Goal: Task Accomplishment & Management: Use online tool/utility

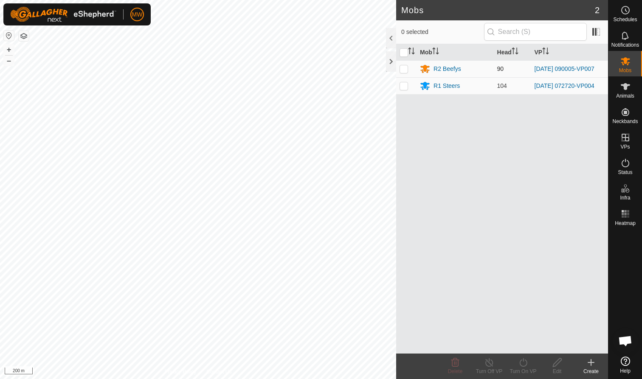
click at [339, 69] on p-checkbox at bounding box center [404, 68] width 8 height 7
checkbox input "true"
click at [339, 232] on icon at bounding box center [523, 363] width 11 height 10
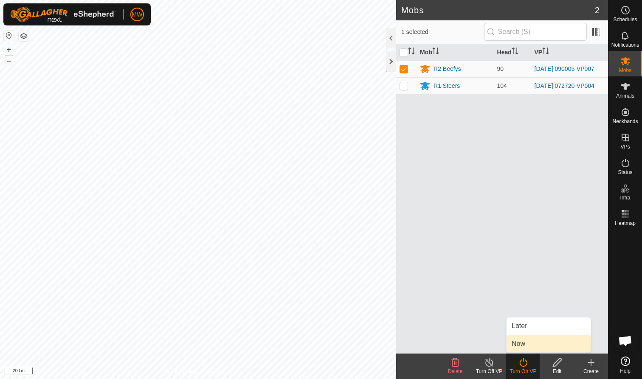
click at [339, 232] on link "Now" at bounding box center [549, 343] width 84 height 17
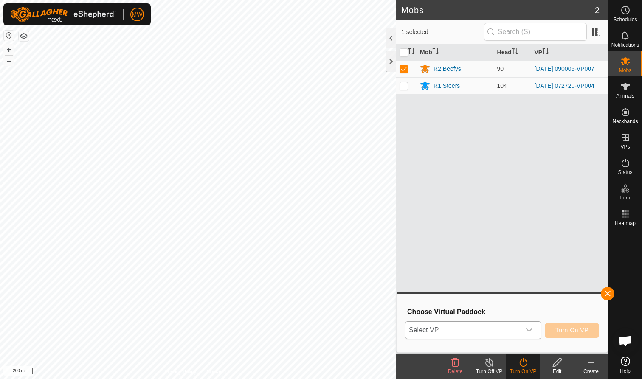
click at [339, 232] on icon "dropdown trigger" at bounding box center [529, 330] width 7 height 7
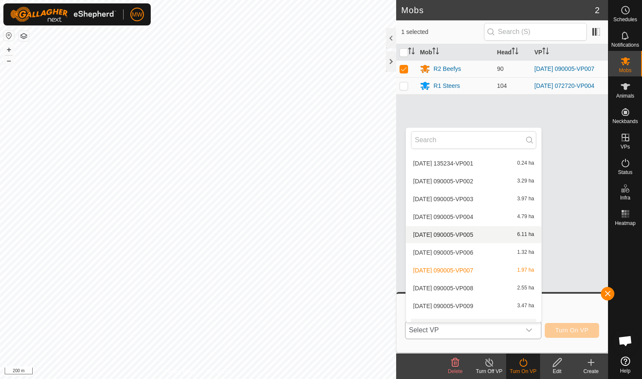
scroll to position [183, 0]
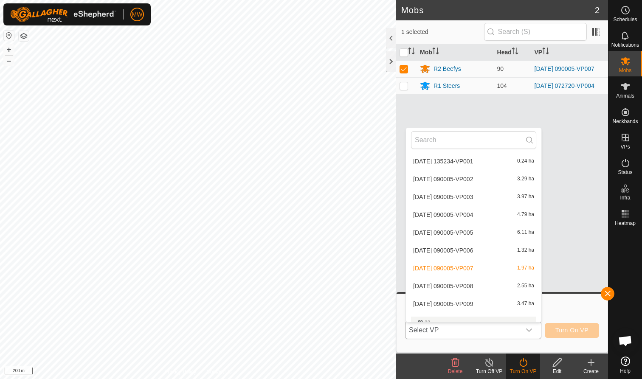
click at [339, 232] on li "[DATE] 090005-VP008 2.55 ha" at bounding box center [473, 286] width 135 height 17
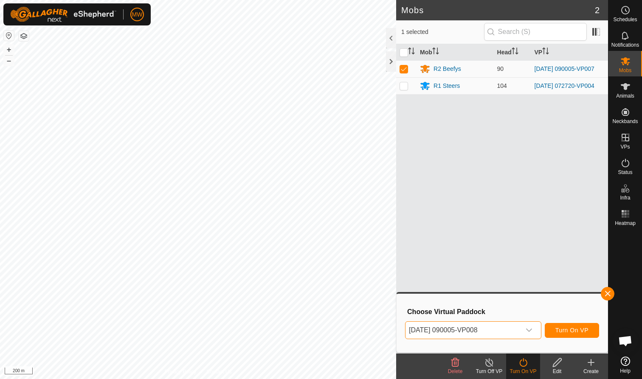
click at [339, 232] on span "Turn On VP" at bounding box center [571, 330] width 33 height 7
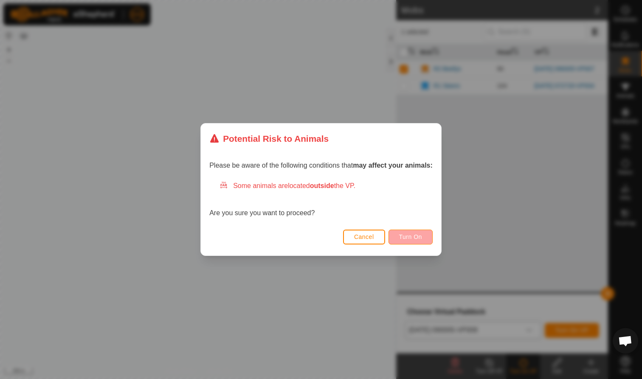
click at [339, 232] on span "Turn On" at bounding box center [410, 237] width 23 height 7
